Goal: Task Accomplishment & Management: Use online tool/utility

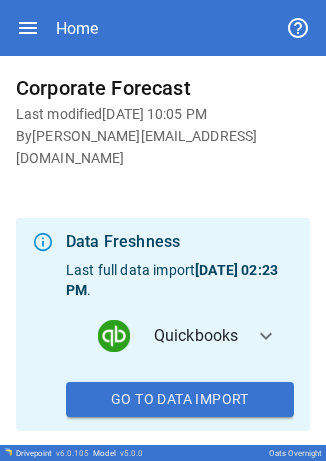
scroll to position [126, 0]
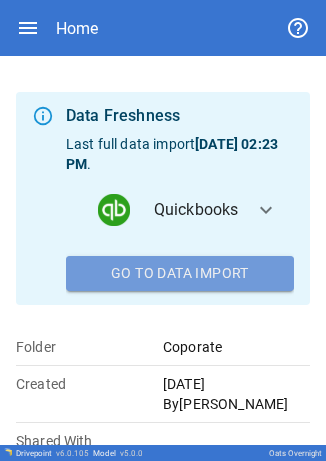
click at [218, 256] on button "Go To Data Import" at bounding box center [180, 274] width 228 height 36
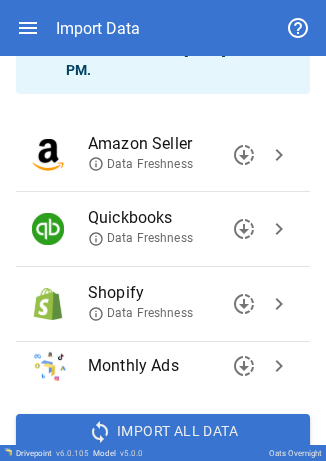
scroll to position [173, 0]
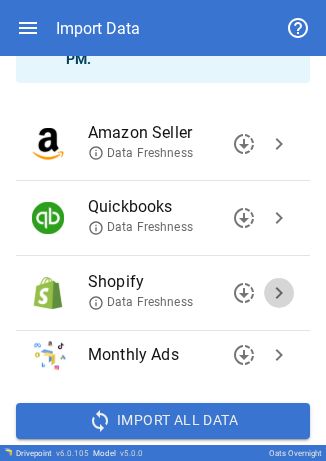
click at [267, 282] on span "chevron_right" at bounding box center [279, 293] width 24 height 24
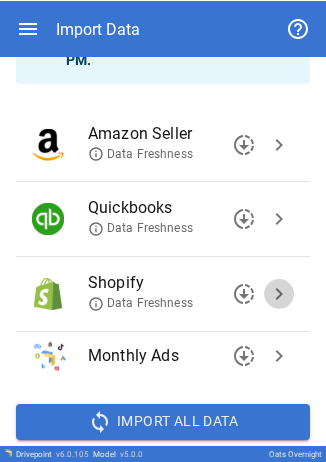
scroll to position [0, 0]
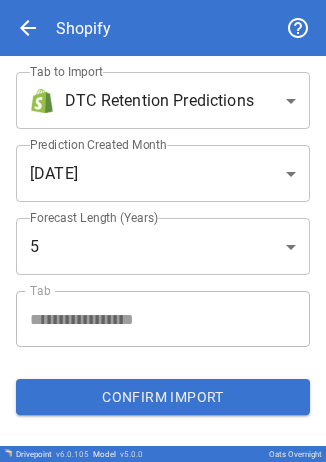
click at [198, 104] on body "**********" at bounding box center [163, 231] width 326 height 462
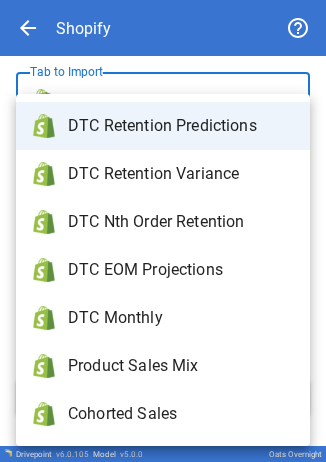
click at [174, 97] on ul "DTC Retention Predictions DTC Retention Variance DTC Nth Order Retention DTC EO…" at bounding box center [163, 270] width 294 height 352
click at [175, 122] on span "DTC Retention Predictions" at bounding box center [181, 126] width 226 height 24
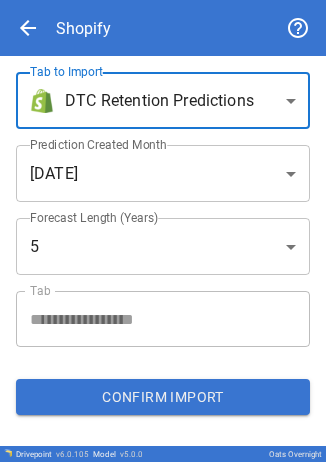
click at [222, 91] on body "**********" at bounding box center [163, 231] width 326 height 462
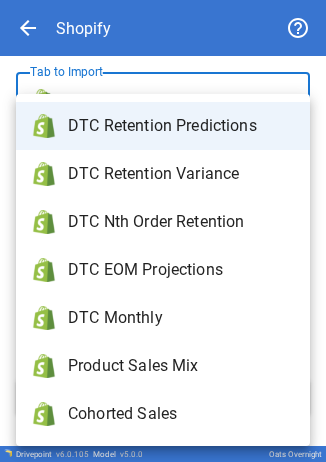
click at [211, 62] on div at bounding box center [163, 231] width 326 height 462
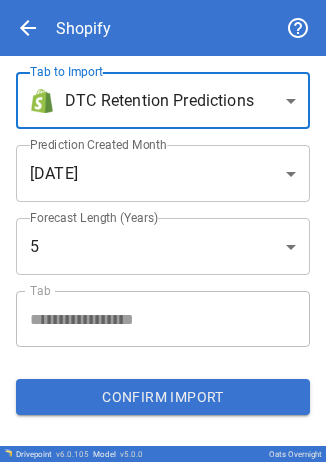
click at [23, 30] on span "arrow_back" at bounding box center [28, 28] width 24 height 24
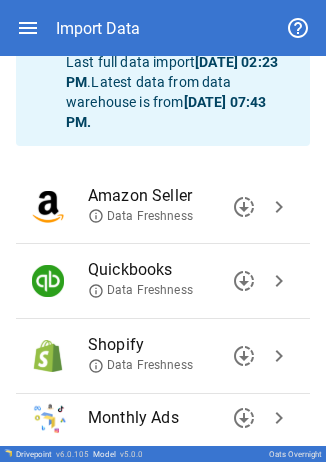
scroll to position [219, 0]
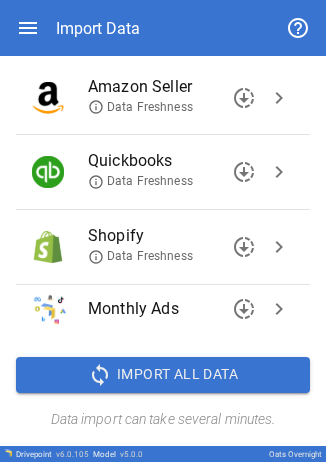
click at [256, 156] on div "downloading chevron_right" at bounding box center [259, 172] width 70 height 40
click at [268, 172] on span "chevron_right" at bounding box center [279, 172] width 24 height 24
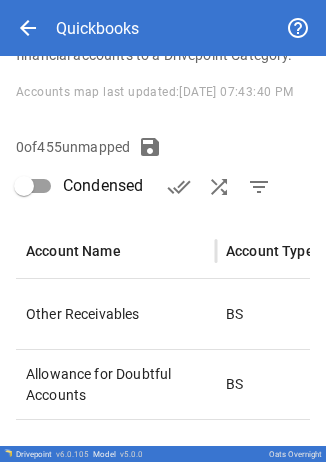
type input "**********"
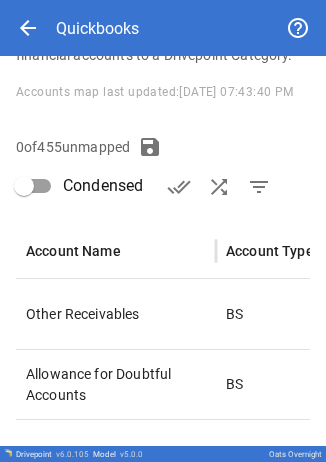
type input "**********"
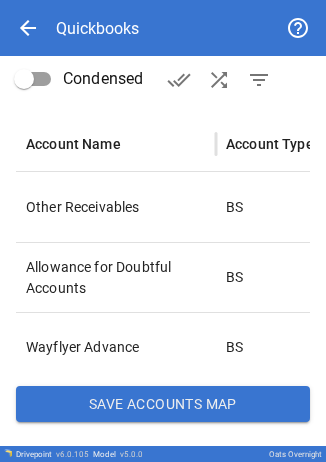
click at [135, 422] on div "**********" at bounding box center [163, 88] width 326 height 716
click at [137, 406] on button "Save Accounts Map" at bounding box center [163, 404] width 294 height 36
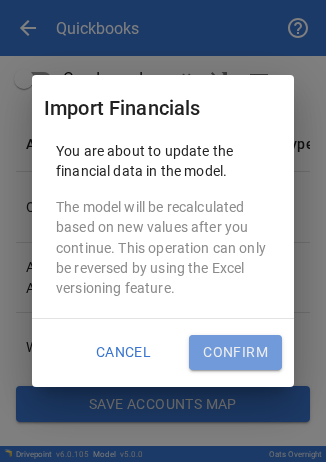
click at [215, 344] on button "Confirm" at bounding box center [235, 353] width 93 height 36
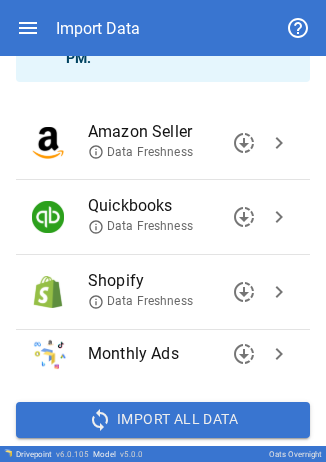
scroll to position [219, 0]
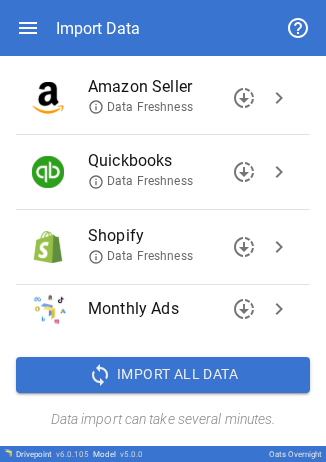
click at [32, 47] on div "Import Data" at bounding box center [163, 28] width 294 height 56
click at [35, 29] on icon "button" at bounding box center [28, 28] width 24 height 24
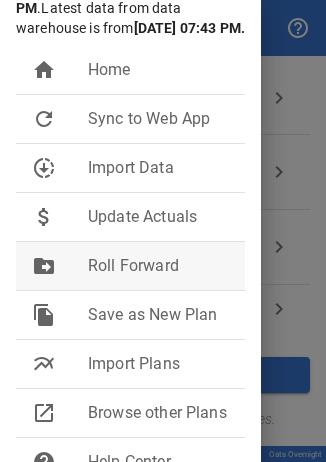
scroll to position [234, 0]
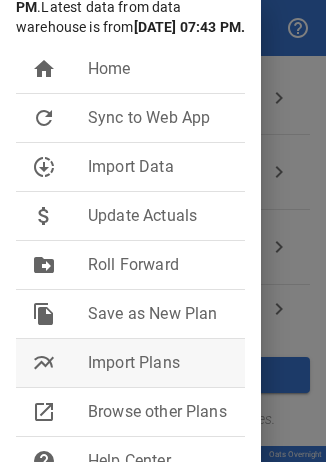
click at [108, 375] on span "Import Plans" at bounding box center [158, 363] width 141 height 24
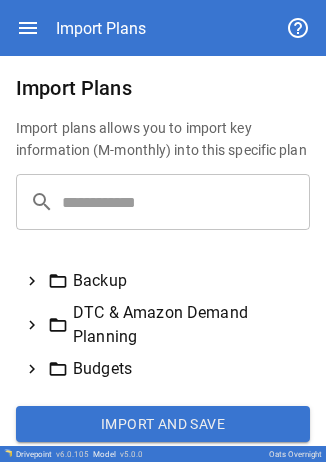
scroll to position [138, 0]
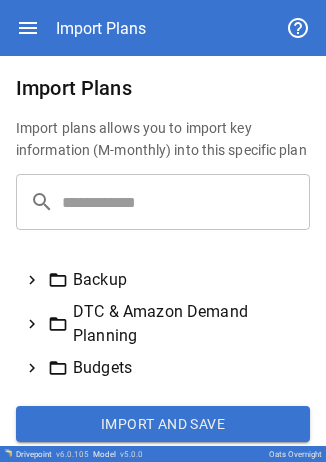
click at [35, 364] on icon at bounding box center [32, 368] width 18 height 18
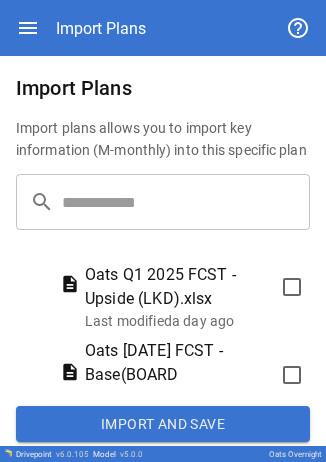
scroll to position [596, 0]
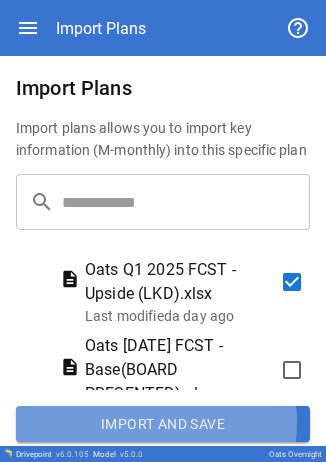
click at [122, 422] on button "Import and Save" at bounding box center [163, 424] width 294 height 36
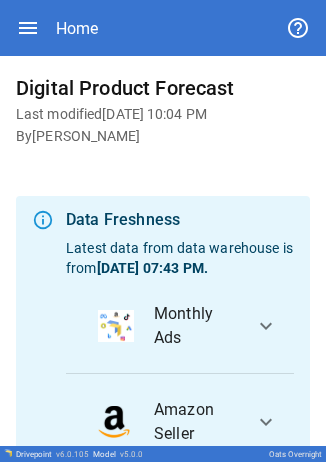
scroll to position [230, 0]
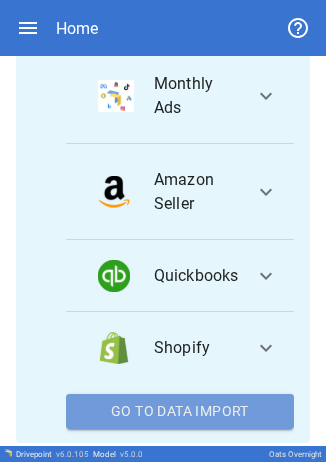
click at [184, 399] on button "Go To Data Import" at bounding box center [180, 412] width 228 height 36
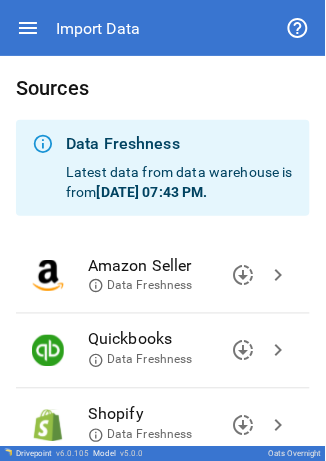
scroll to position [152, 0]
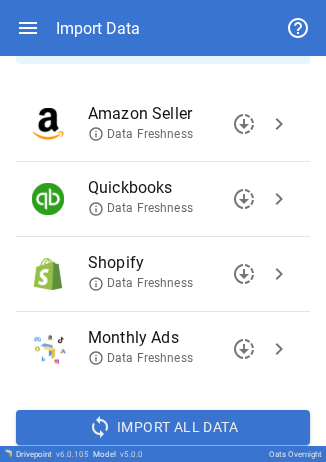
click at [267, 190] on span "chevron_right" at bounding box center [279, 199] width 24 height 24
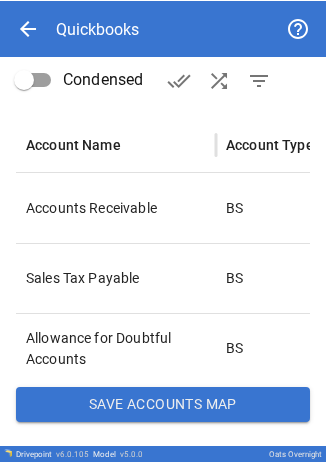
scroll to position [348, 0]
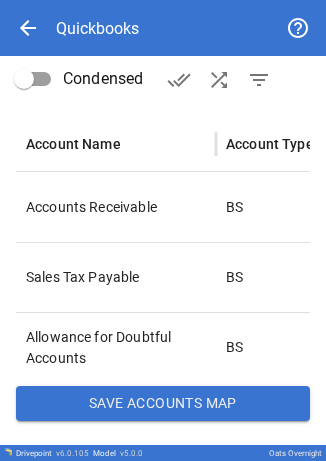
click at [127, 406] on button "Save Accounts Map" at bounding box center [163, 404] width 294 height 36
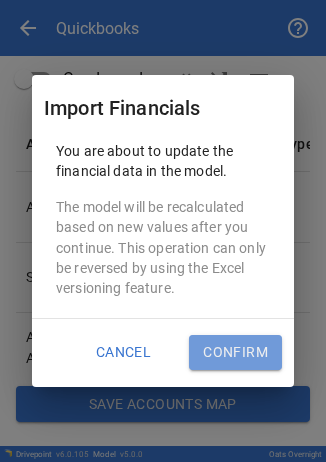
click at [206, 348] on button "Confirm" at bounding box center [235, 353] width 93 height 36
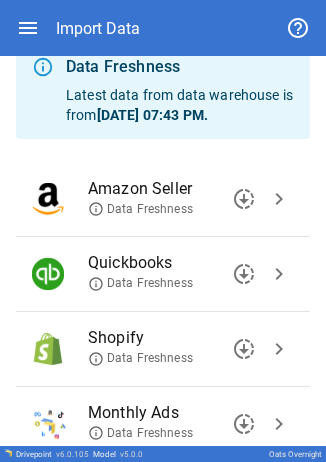
scroll to position [76, 0]
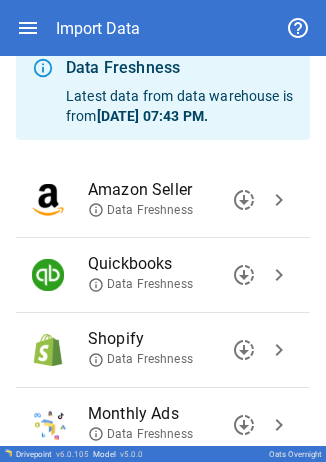
click at [36, 15] on div "Import Data" at bounding box center [163, 28] width 294 height 56
click at [22, 23] on icon "button" at bounding box center [28, 28] width 18 height 12
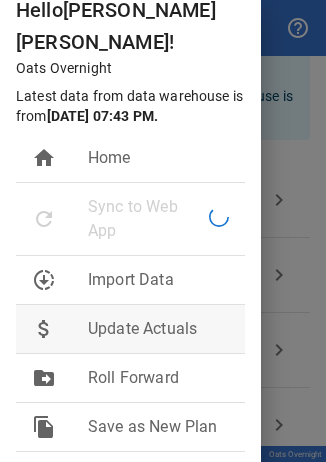
scroll to position [269, 0]
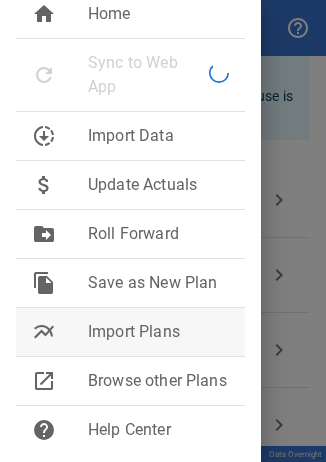
click at [139, 324] on span "Import Plans" at bounding box center [158, 332] width 141 height 24
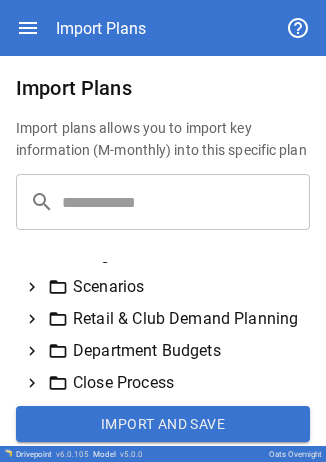
scroll to position [185, 0]
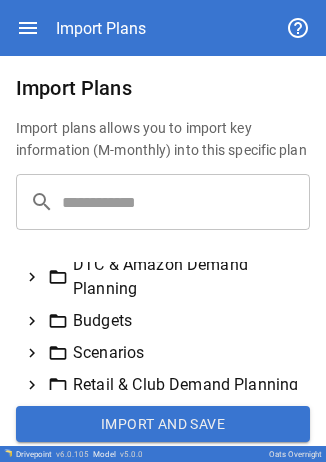
click at [40, 324] on icon at bounding box center [32, 321] width 18 height 18
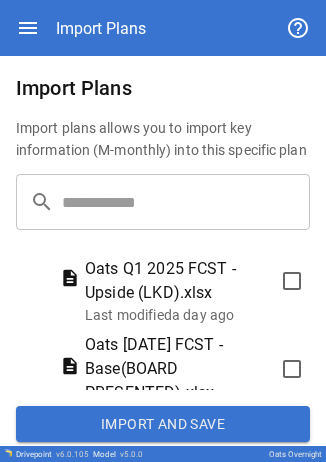
scroll to position [596, 0]
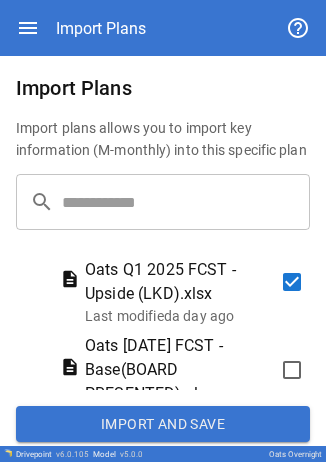
click at [196, 420] on button "Import and Save" at bounding box center [163, 424] width 294 height 36
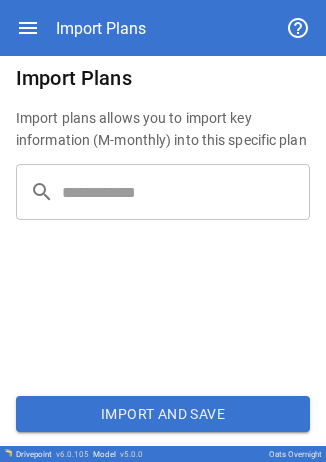
scroll to position [0, 0]
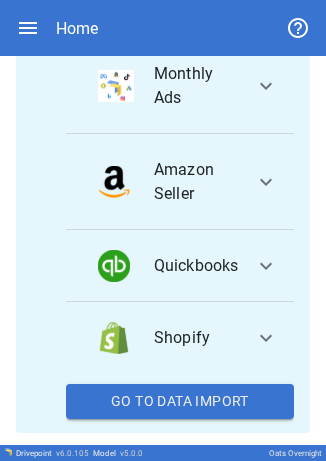
scroll to position [224, 0]
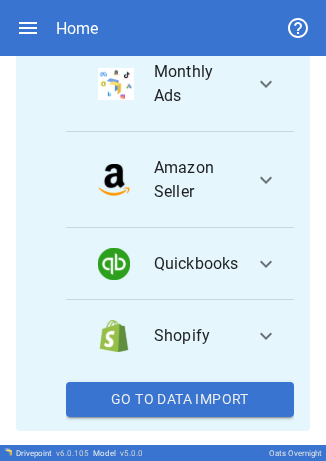
click at [254, 252] on span "expand_more" at bounding box center [266, 264] width 24 height 24
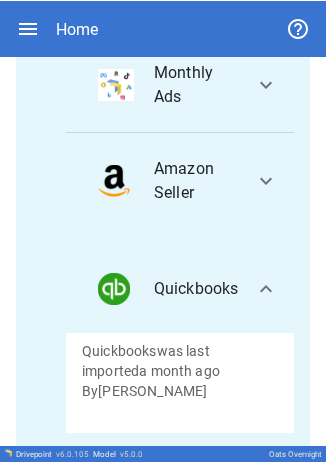
scroll to position [498, 0]
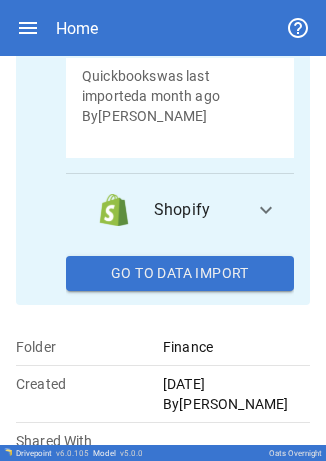
click at [209, 256] on button "Go To Data Import" at bounding box center [180, 274] width 228 height 36
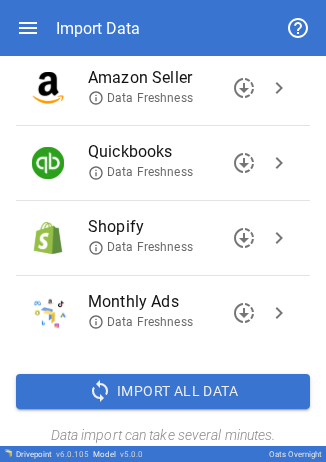
scroll to position [199, 0]
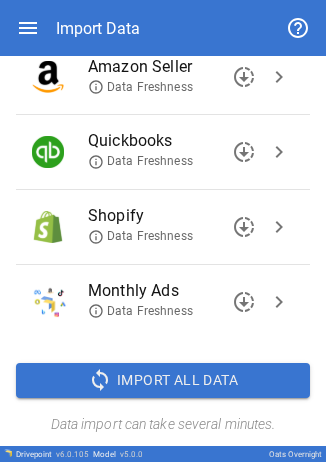
click at [267, 144] on span "chevron_right" at bounding box center [279, 152] width 24 height 24
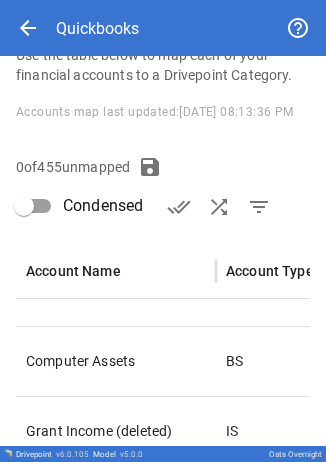
scroll to position [348, 0]
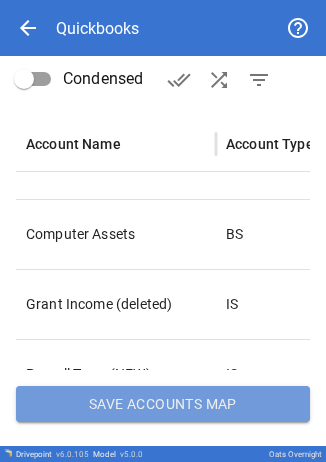
click at [187, 397] on button "Save Accounts Map" at bounding box center [163, 404] width 294 height 36
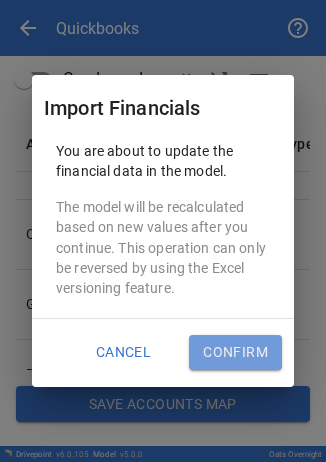
click at [230, 362] on button "Confirm" at bounding box center [235, 353] width 93 height 36
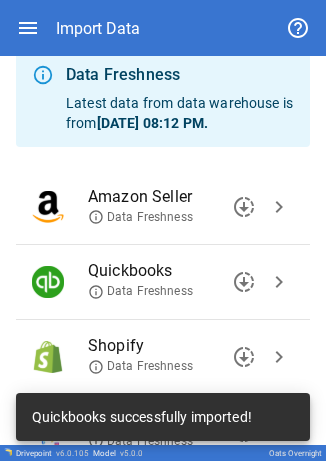
scroll to position [129, 0]
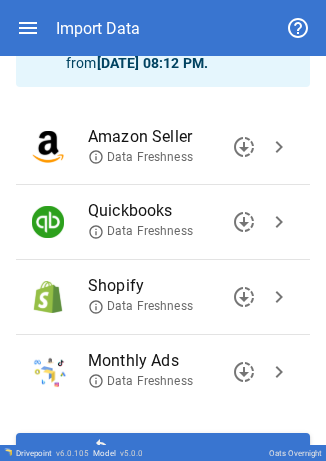
click at [44, 32] on div "Import Data" at bounding box center [163, 28] width 294 height 56
click at [24, 24] on icon "button" at bounding box center [28, 28] width 18 height 12
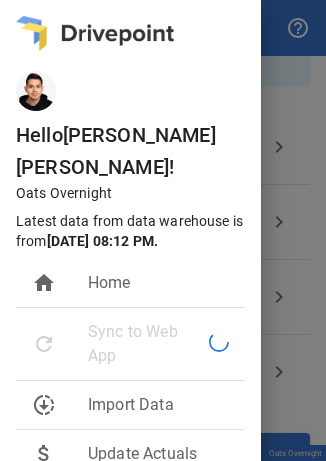
scroll to position [275, 0]
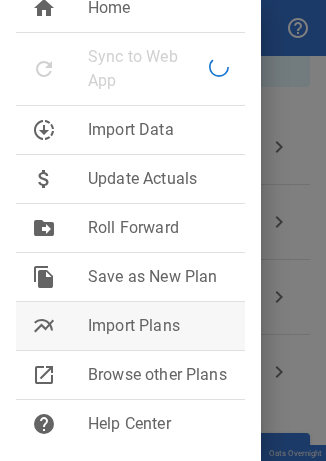
click at [104, 326] on span "Import Plans" at bounding box center [158, 326] width 141 height 24
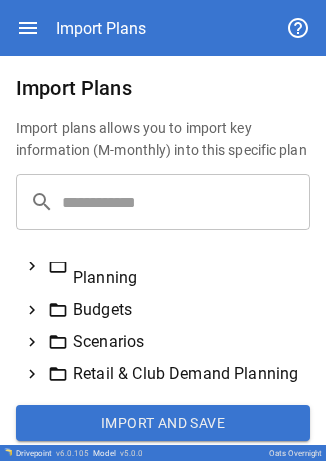
scroll to position [198, 0]
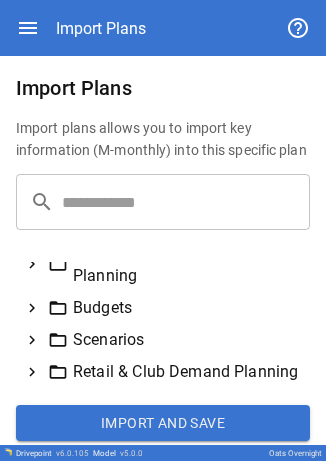
click at [38, 311] on icon at bounding box center [32, 308] width 18 height 18
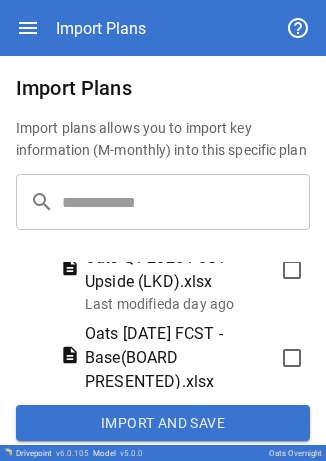
scroll to position [608, 0]
click at [116, 414] on button "Import and Save" at bounding box center [163, 423] width 294 height 36
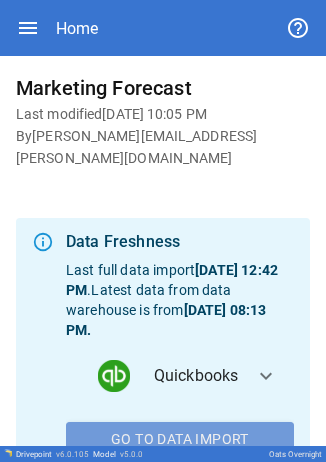
click at [186, 422] on button "Go To Data Import" at bounding box center [180, 440] width 228 height 36
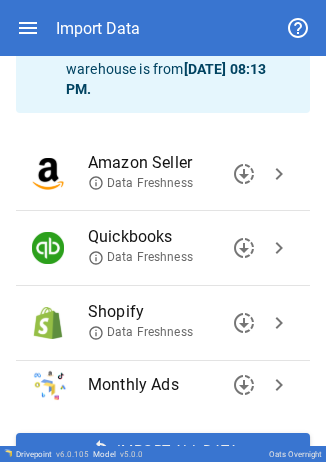
scroll to position [144, 0]
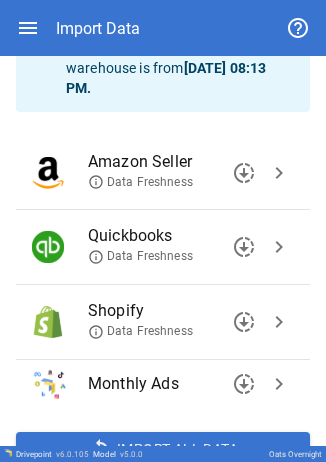
click at [267, 249] on span "chevron_right" at bounding box center [279, 247] width 24 height 24
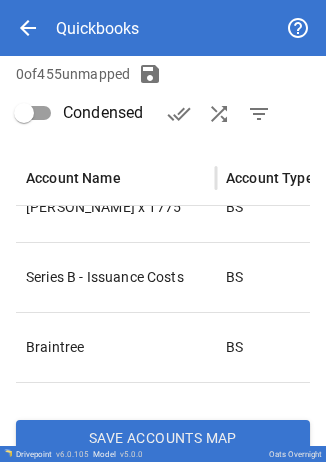
scroll to position [348, 0]
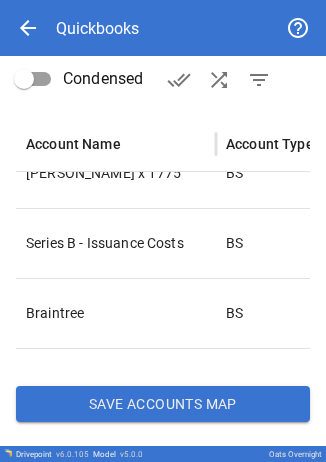
click at [140, 399] on button "Save Accounts Map" at bounding box center [163, 404] width 294 height 36
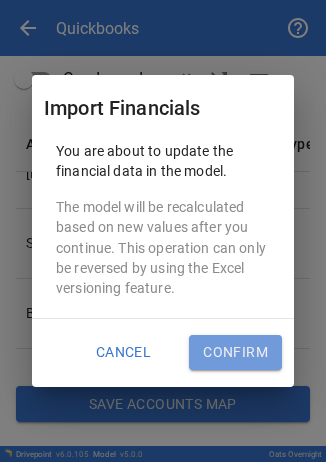
click at [232, 347] on button "Confirm" at bounding box center [235, 353] width 93 height 36
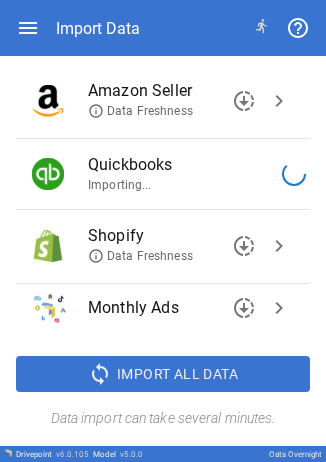
scroll to position [174, 0]
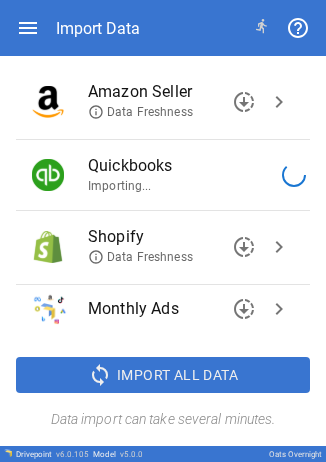
click at [37, 34] on icon "button" at bounding box center [28, 28] width 24 height 24
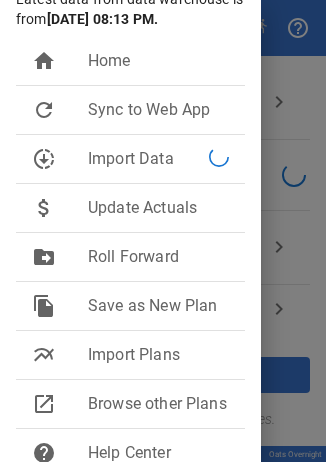
scroll to position [223, 0]
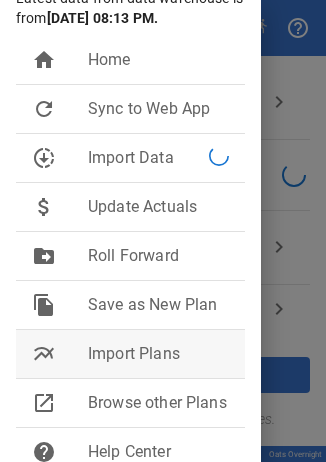
click at [123, 343] on span "Import Plans" at bounding box center [158, 354] width 141 height 24
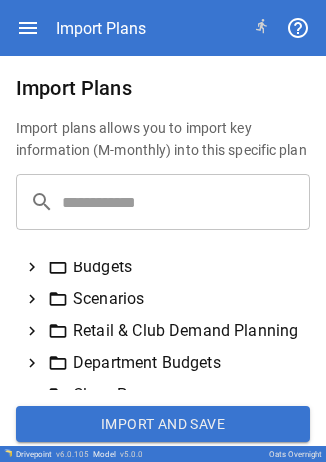
scroll to position [237, 0]
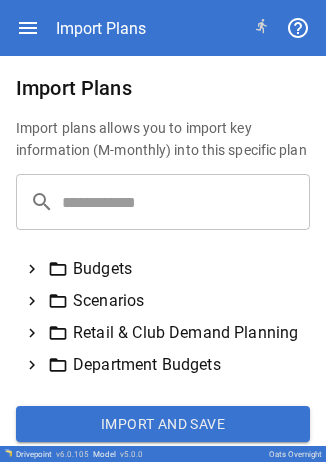
click at [34, 265] on icon at bounding box center [32, 269] width 18 height 18
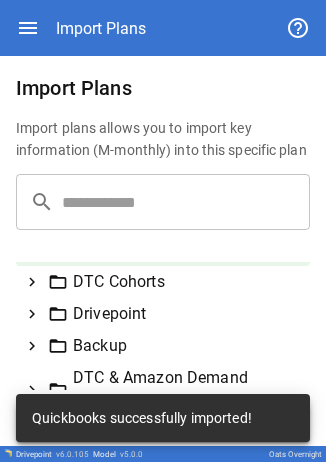
scroll to position [0, 0]
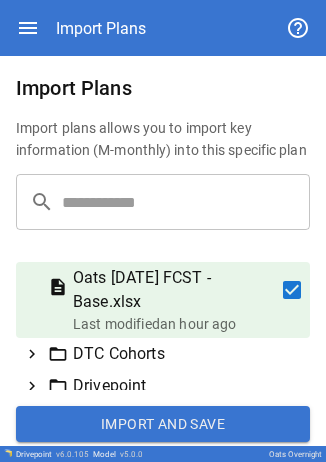
click at [60, 415] on button "Import and Save" at bounding box center [163, 424] width 294 height 36
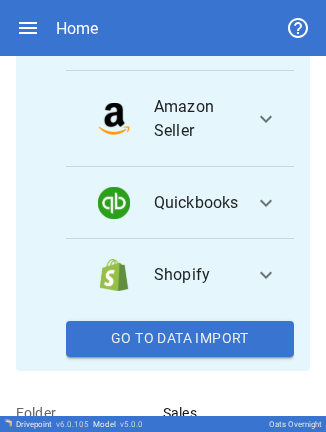
scroll to position [451, 0]
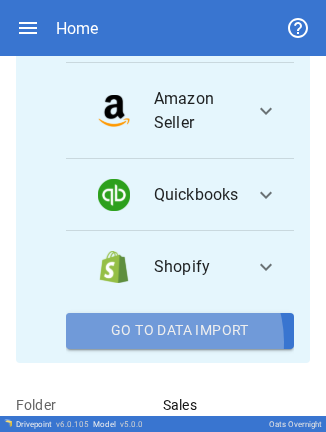
click at [159, 333] on button "Go To Data Import" at bounding box center [180, 331] width 228 height 36
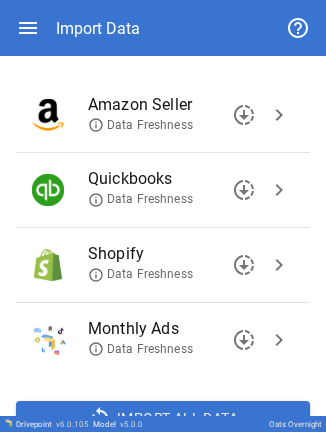
scroll to position [162, 0]
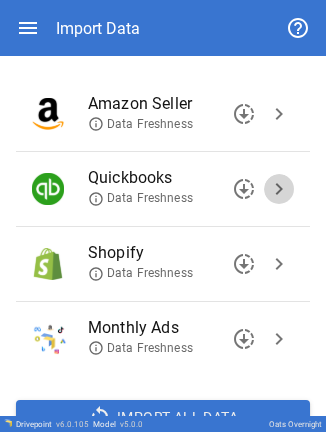
click at [267, 186] on span "chevron_right" at bounding box center [279, 189] width 24 height 24
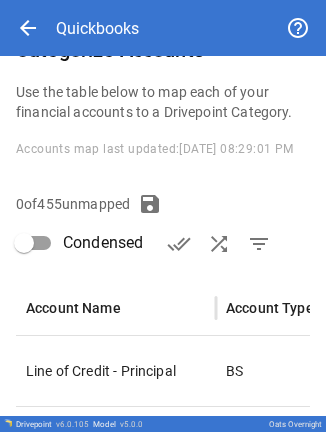
scroll to position [361, 0]
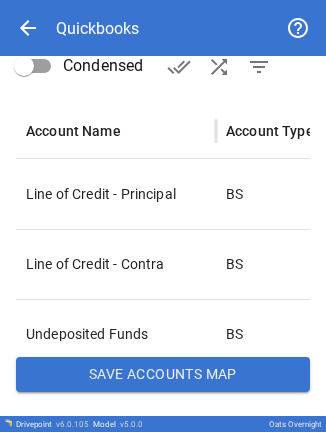
click at [87, 378] on button "Save Accounts Map" at bounding box center [163, 375] width 294 height 36
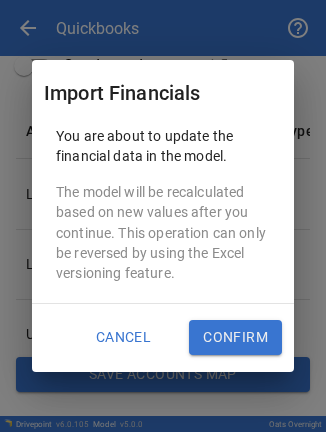
click at [243, 334] on button "Confirm" at bounding box center [235, 338] width 93 height 36
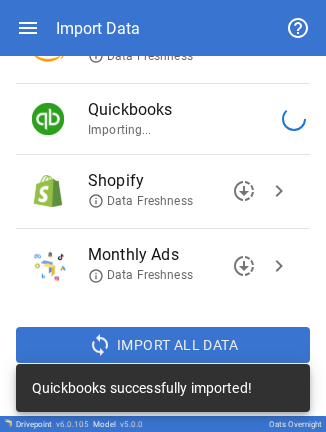
scroll to position [235, 0]
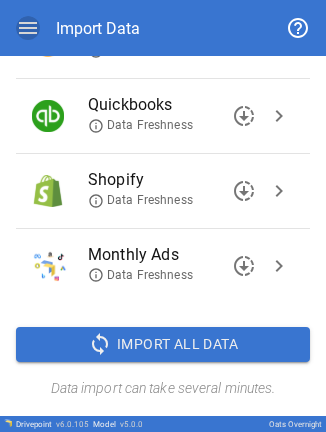
click at [30, 33] on icon "button" at bounding box center [28, 28] width 24 height 24
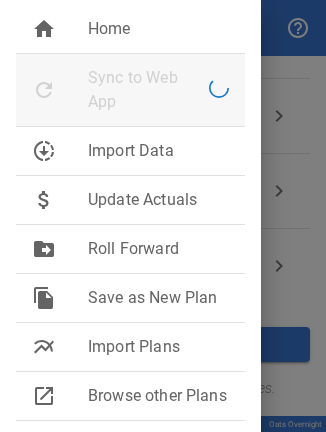
scroll to position [258, 0]
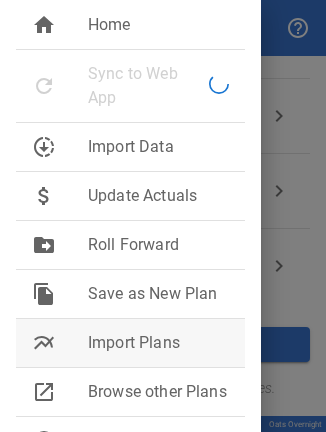
click at [94, 319] on li "multiline_chart Import Plans" at bounding box center [130, 343] width 229 height 48
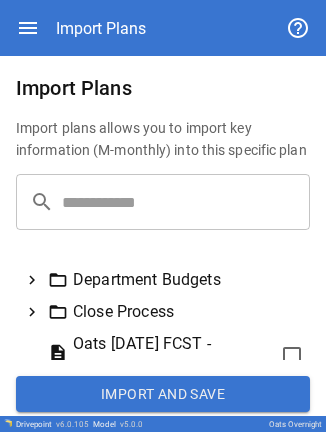
scroll to position [226, 0]
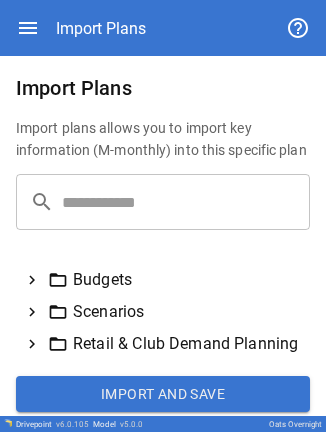
click at [38, 278] on icon at bounding box center [32, 280] width 18 height 18
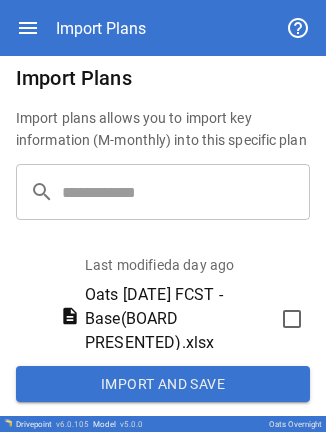
scroll to position [600, 0]
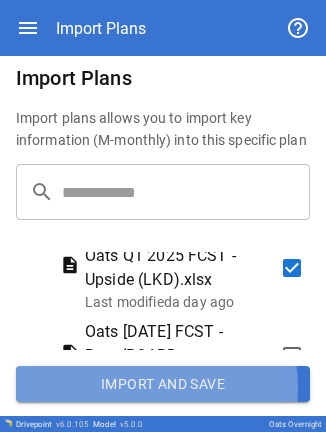
click at [142, 388] on button "Import and Save" at bounding box center [163, 384] width 294 height 36
